Goal: Task Accomplishment & Management: Manage account settings

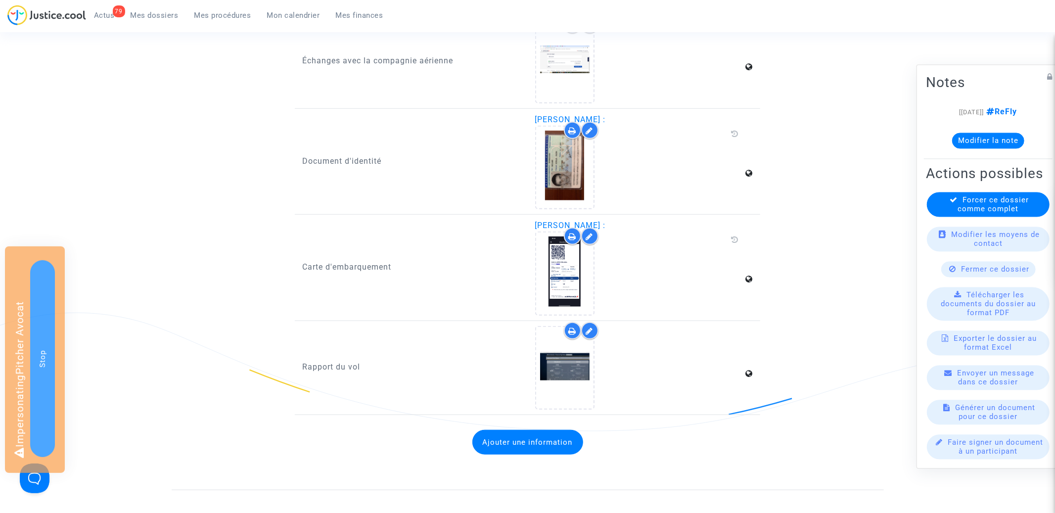
scroll to position [576, 0]
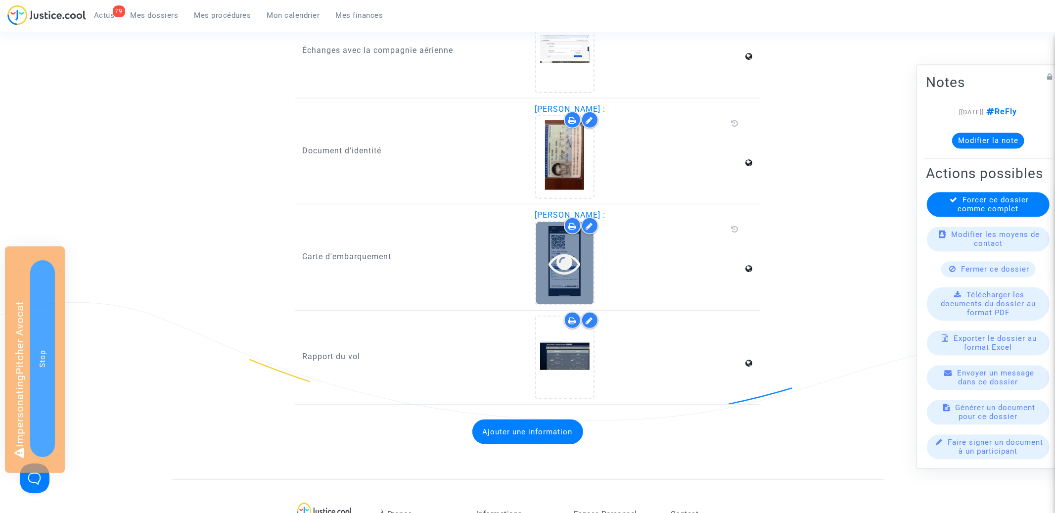
click at [567, 260] on icon at bounding box center [565, 263] width 32 height 32
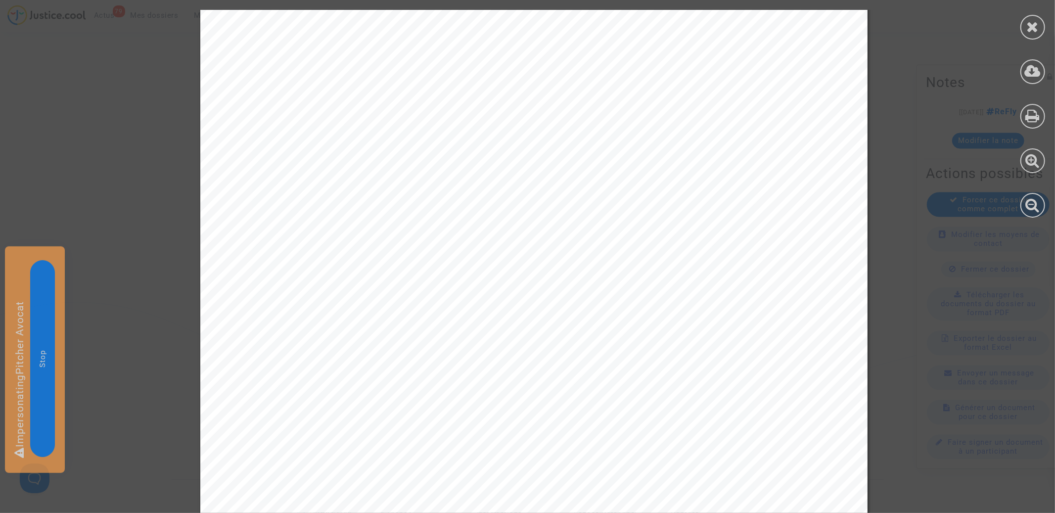
scroll to position [0, 0]
click at [1032, 29] on icon at bounding box center [1033, 26] width 12 height 15
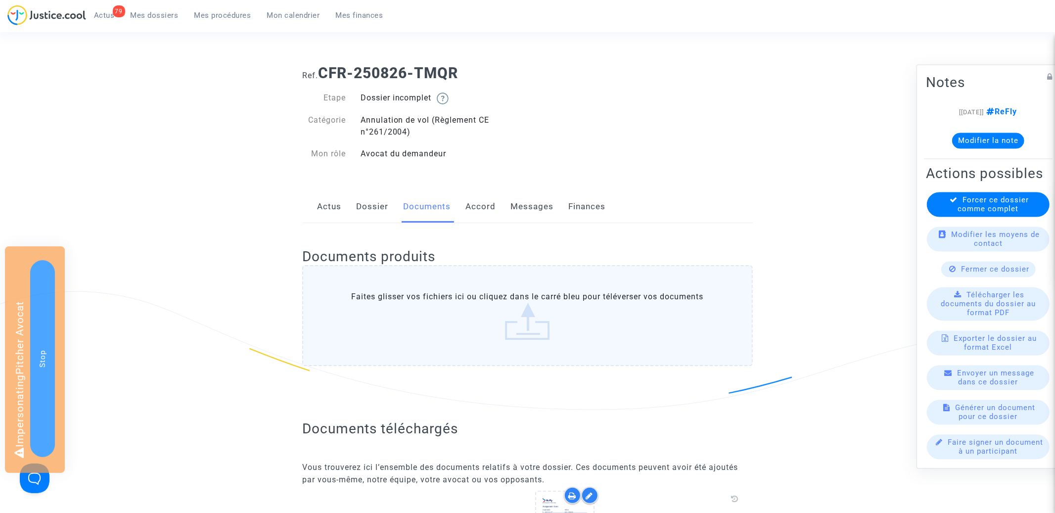
click at [374, 207] on link "Dossier" at bounding box center [372, 206] width 32 height 33
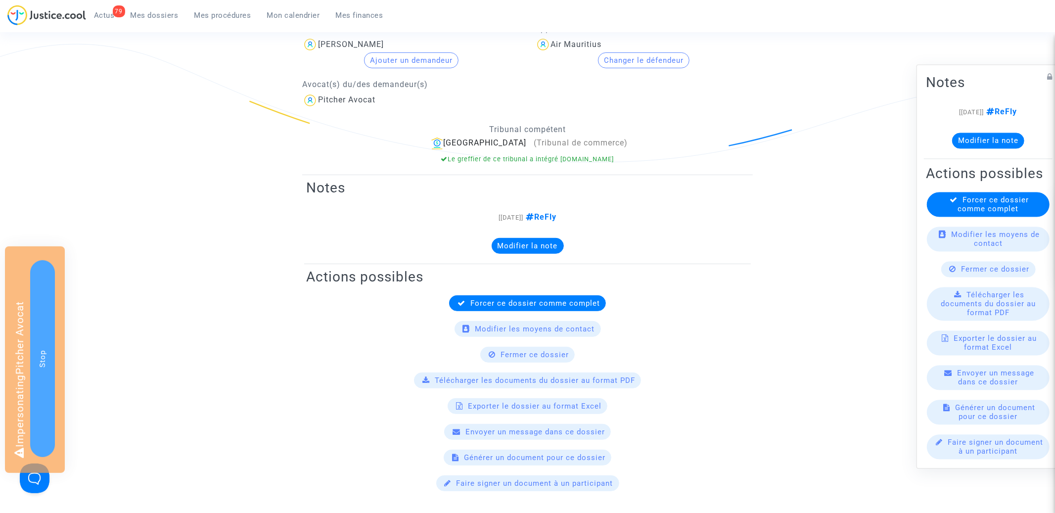
scroll to position [170, 0]
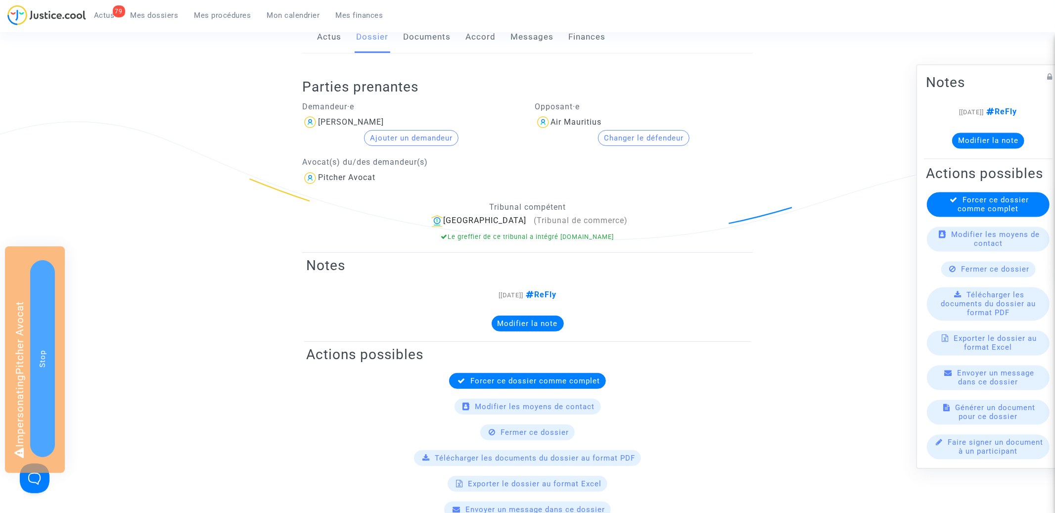
click at [432, 45] on link "Documents" at bounding box center [426, 37] width 47 height 33
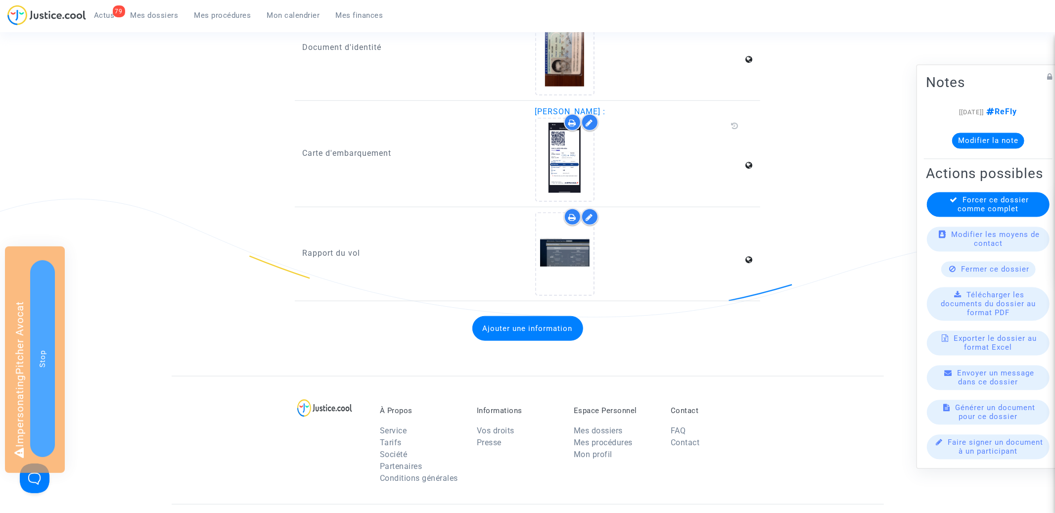
scroll to position [631, 0]
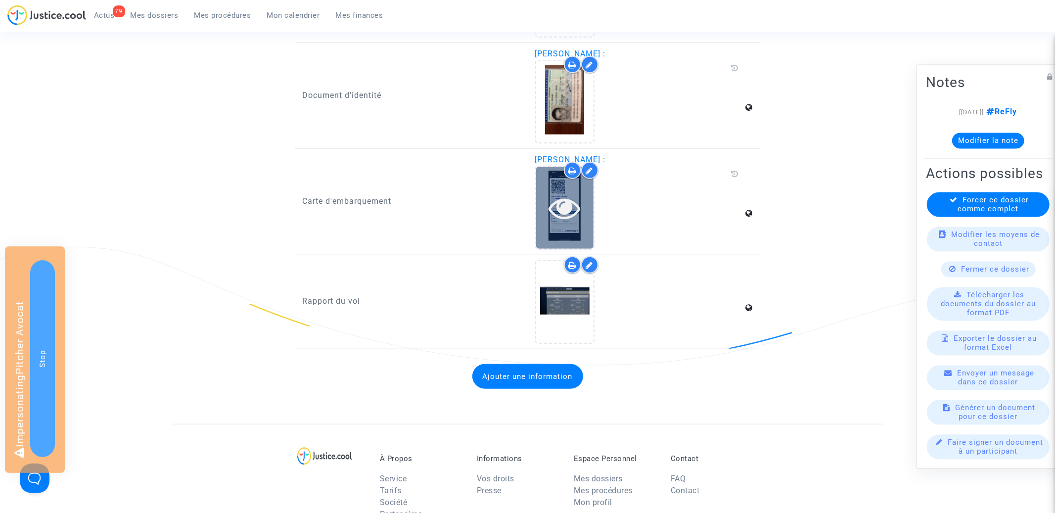
click at [565, 211] on icon at bounding box center [565, 208] width 32 height 32
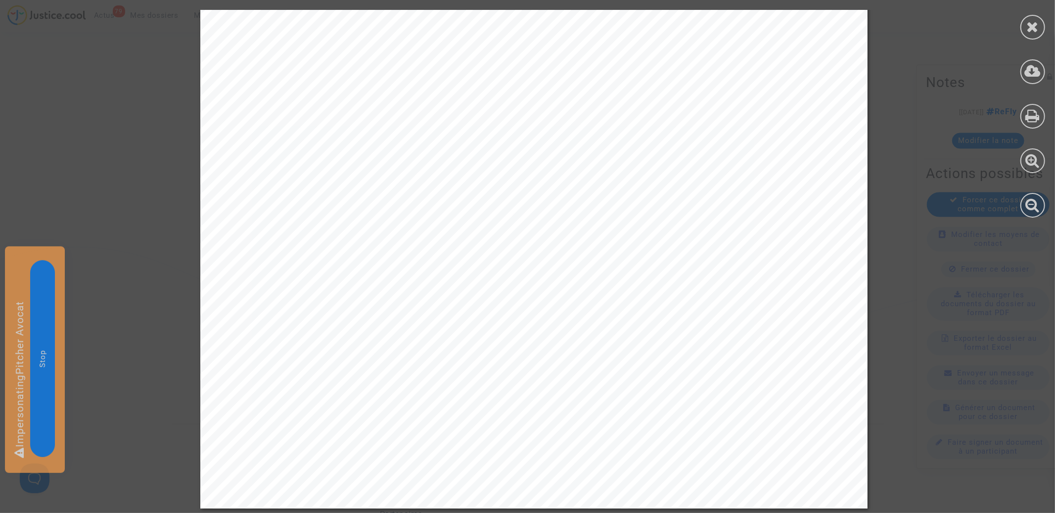
scroll to position [899, 0]
click at [1026, 30] on div at bounding box center [1033, 27] width 25 height 25
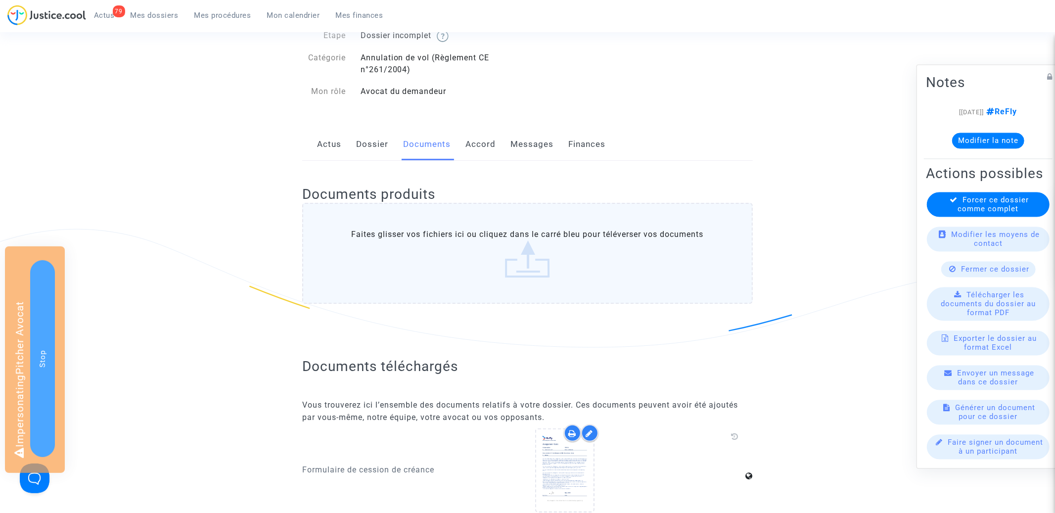
scroll to position [0, 0]
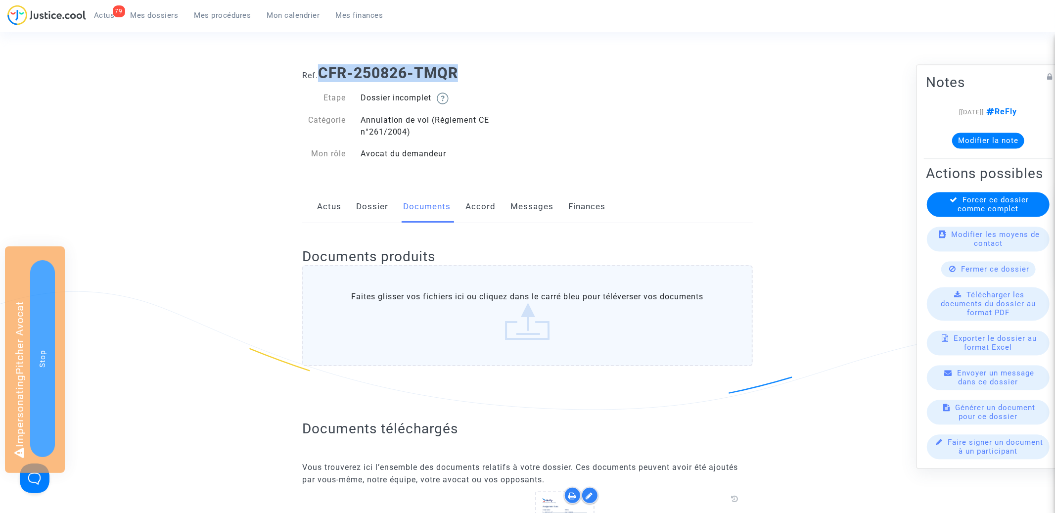
drag, startPoint x: 323, startPoint y: 68, endPoint x: 501, endPoint y: 68, distance: 178.6
click at [501, 68] on h1 "Ref. CFR-250826-TMQR" at bounding box center [527, 73] width 451 height 18
copy b "CFR-250826-TMQR"
